Goal: Use online tool/utility: Utilize a website feature to perform a specific function

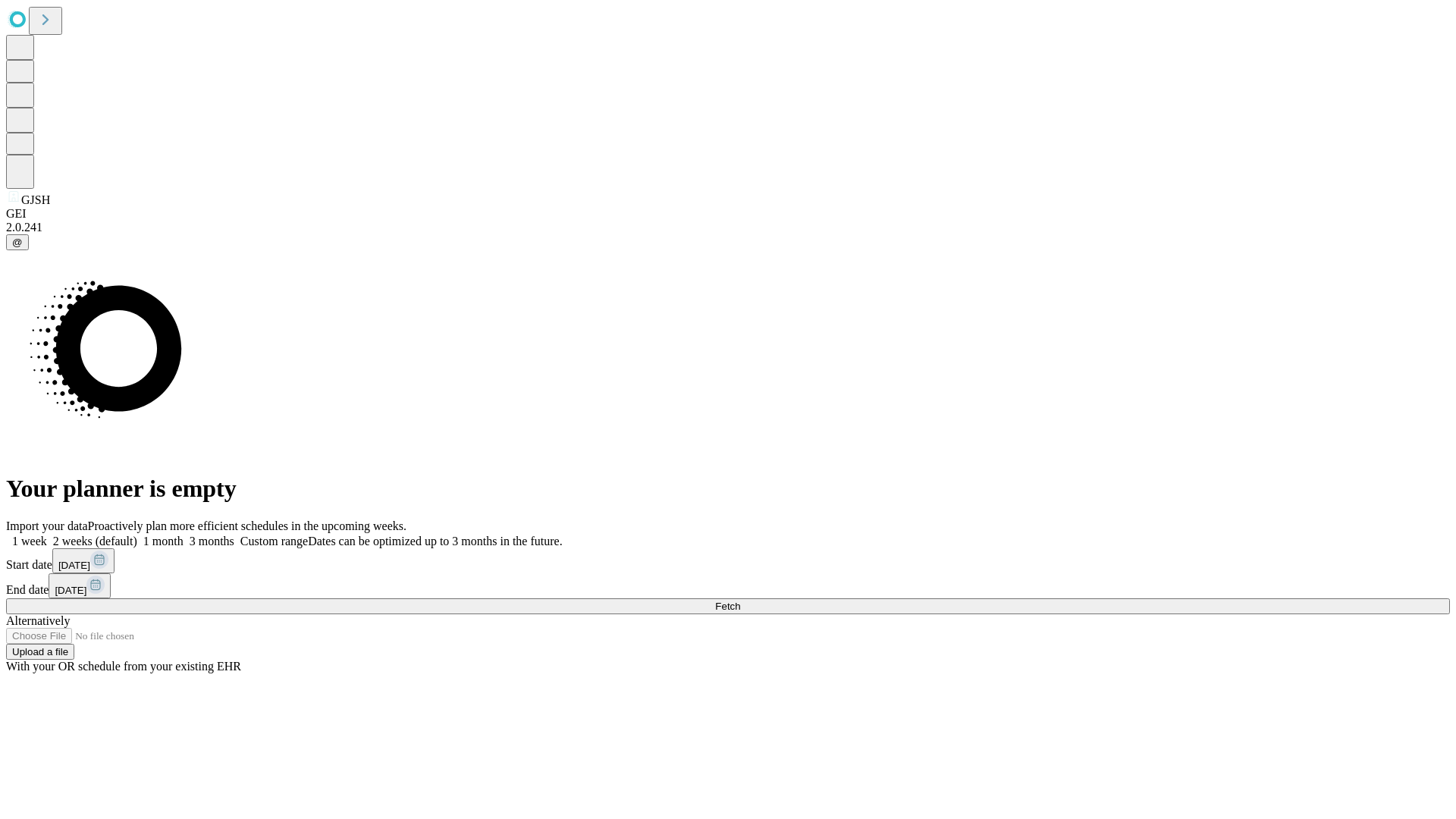
click at [740, 600] on span "Fetch" at bounding box center [727, 606] width 25 height 11
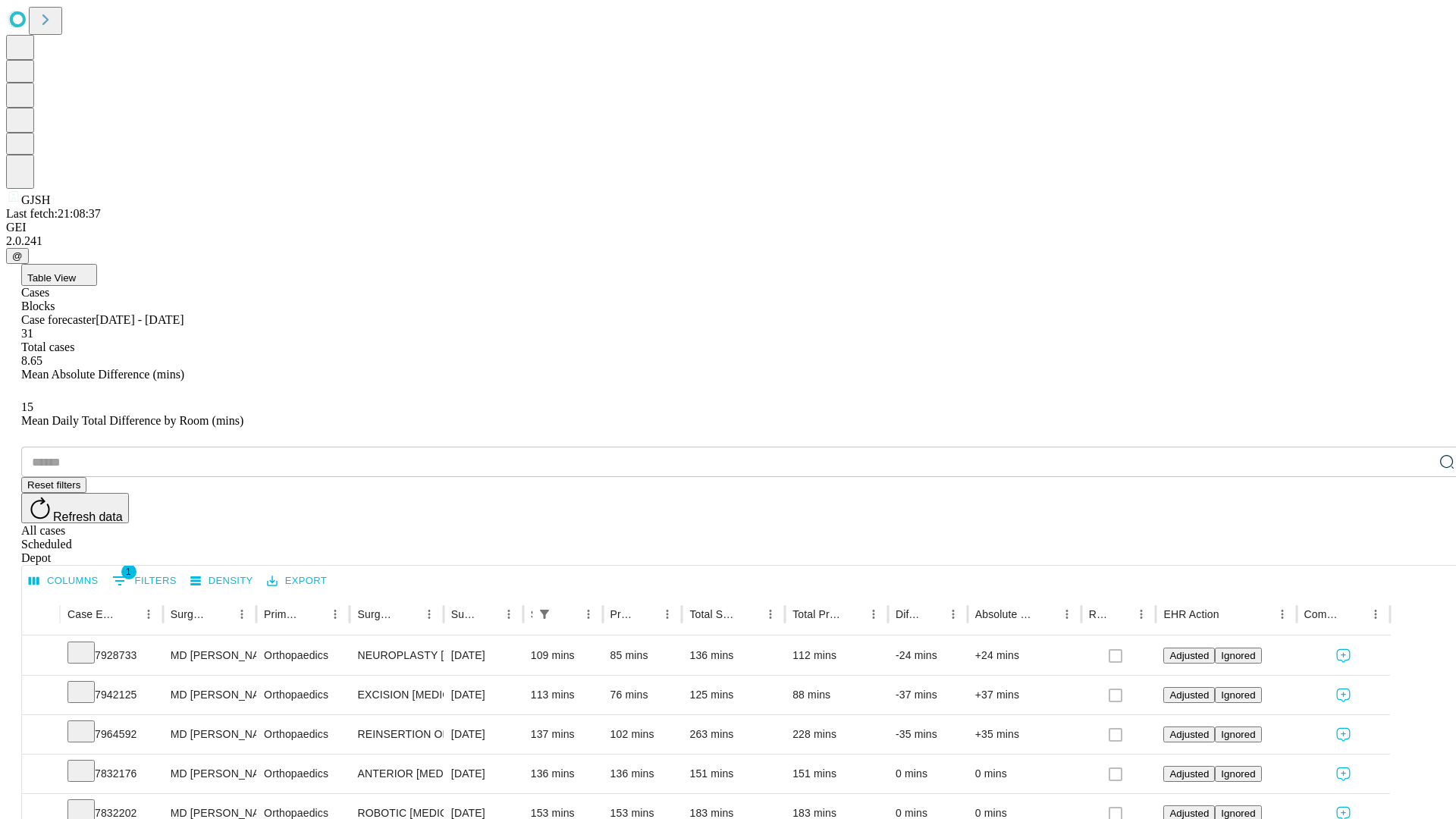
click at [76, 272] on span "Table View" at bounding box center [51, 277] width 48 height 11
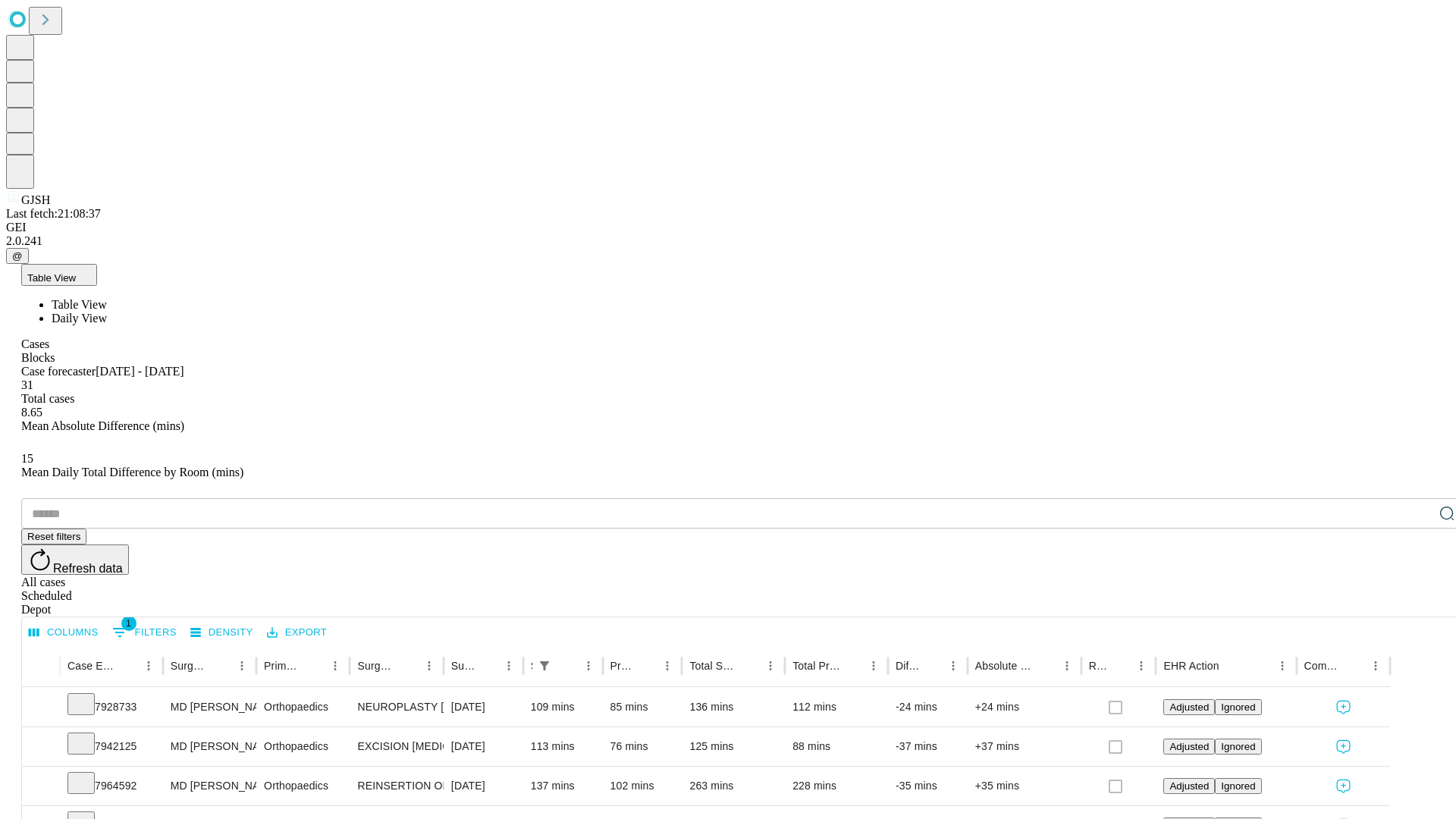
click at [107, 312] on span "Daily View" at bounding box center [79, 318] width 55 height 13
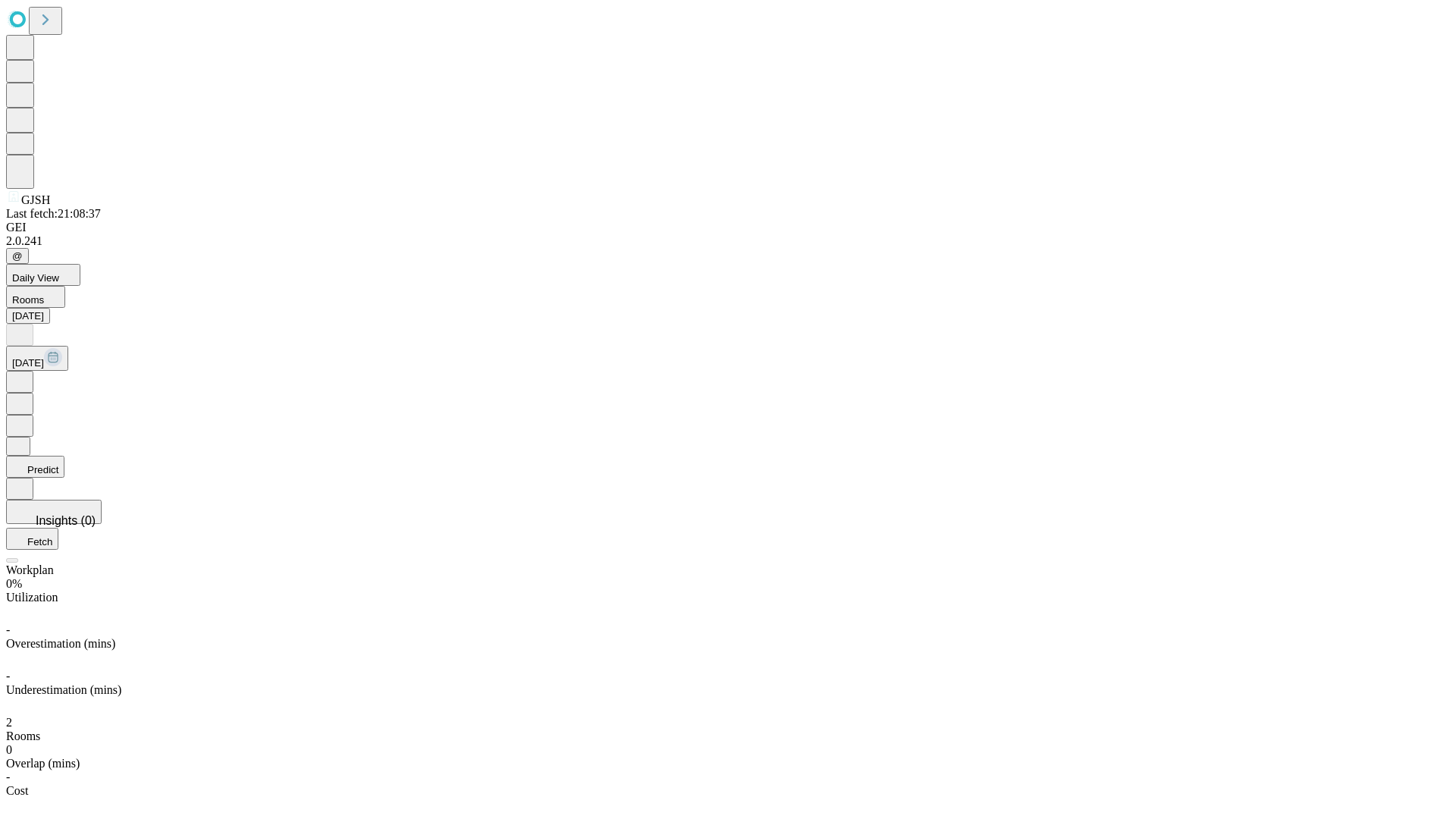
click at [64, 456] on button "Predict" at bounding box center [35, 466] width 59 height 22
